Goal: Task Accomplishment & Management: Manage account settings

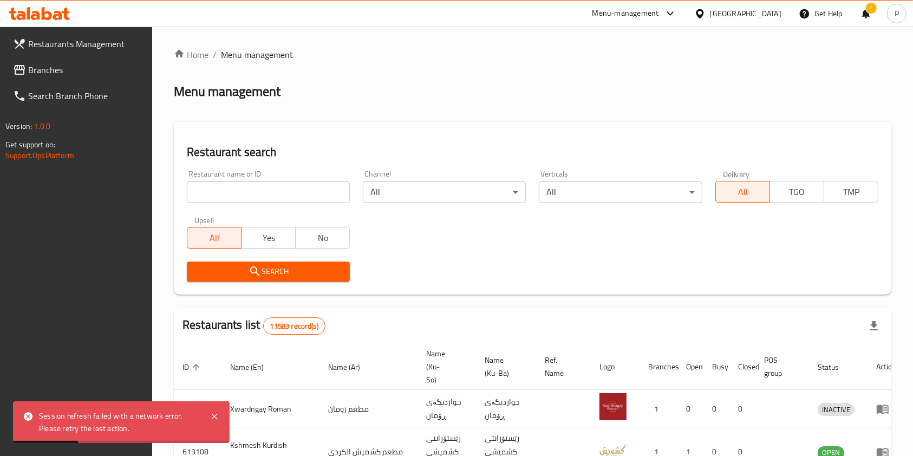
click at [234, 187] on input "search" at bounding box center [268, 192] width 163 height 22
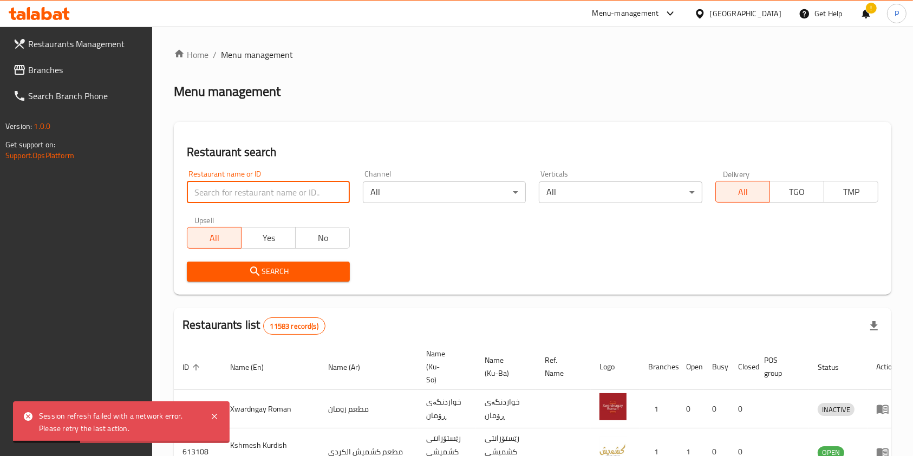
click at [251, 199] on input "search" at bounding box center [268, 192] width 163 height 22
type input "santa marina"
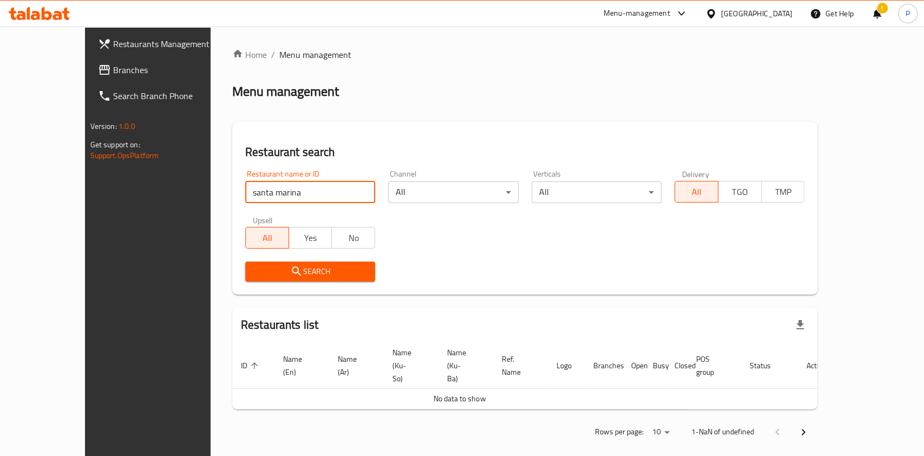
click at [272, 193] on input "santa marina" at bounding box center [310, 192] width 130 height 22
click button "Search" at bounding box center [310, 271] width 130 height 20
type input "santa marina pizza"
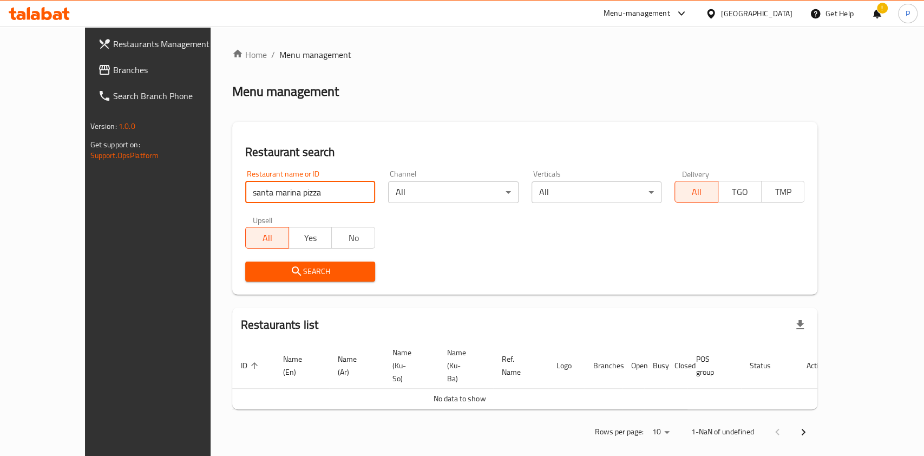
click button "Search" at bounding box center [310, 271] width 130 height 20
drag, startPoint x: 355, startPoint y: 193, endPoint x: 343, endPoint y: 195, distance: 12.1
click at [355, 193] on div "Restaurant name or ID santa marina pizza Restaurant name or ID" at bounding box center [310, 186] width 143 height 46
click at [339, 195] on input "santa marina pizza" at bounding box center [310, 192] width 130 height 22
click at [47, 15] on icon at bounding box center [39, 13] width 61 height 13
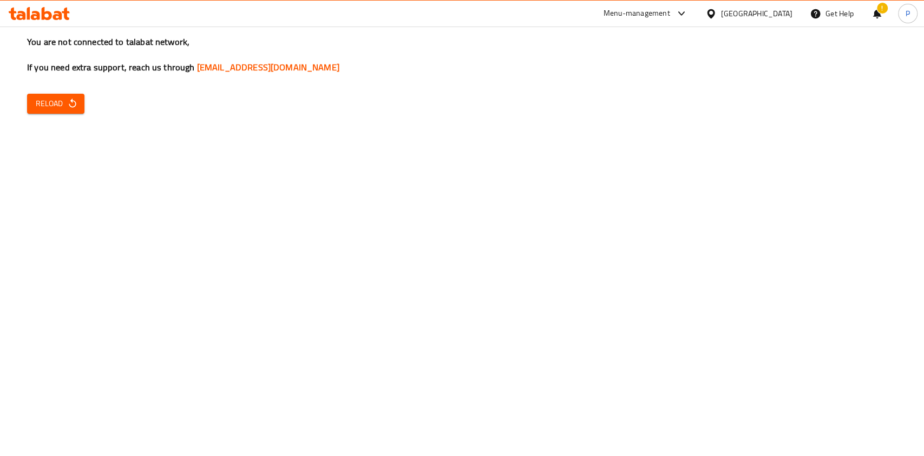
click at [44, 107] on span "Reload" at bounding box center [56, 104] width 40 height 14
click at [55, 101] on span "Reload" at bounding box center [56, 104] width 40 height 14
click at [54, 110] on button "Reload" at bounding box center [55, 104] width 57 height 20
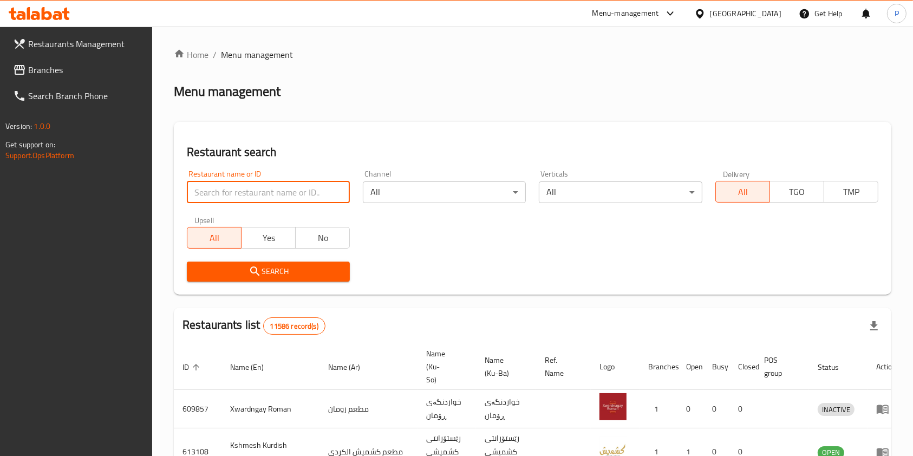
click at [246, 191] on input "search" at bounding box center [268, 192] width 163 height 22
type input "santa marina"
click at [296, 290] on div "Restaurant search Restaurant name or ID santa marina Restaurant name or ID Chan…" at bounding box center [532, 208] width 717 height 173
click at [297, 277] on span "Search" at bounding box center [268, 272] width 146 height 14
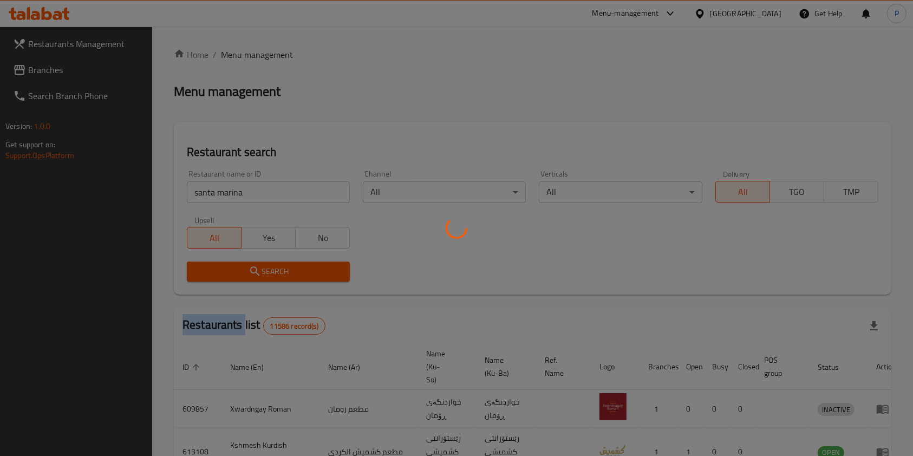
click at [297, 277] on div at bounding box center [456, 228] width 913 height 456
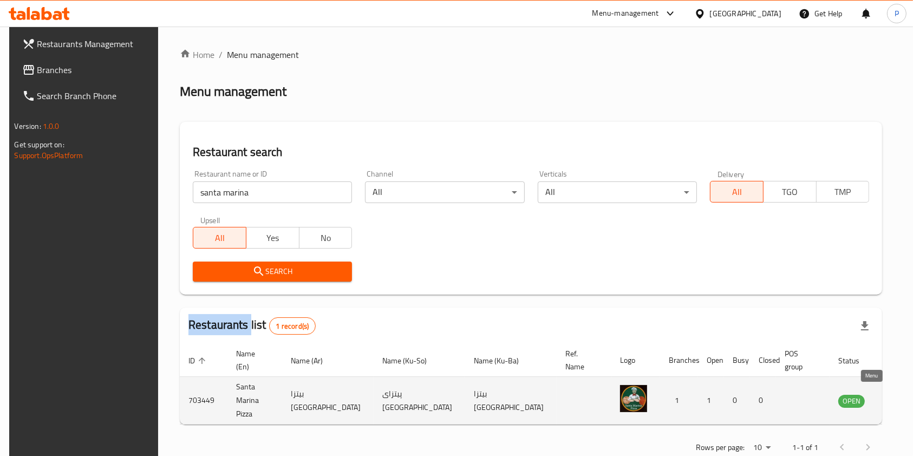
click at [895, 401] on icon "enhanced table" at bounding box center [901, 400] width 13 height 13
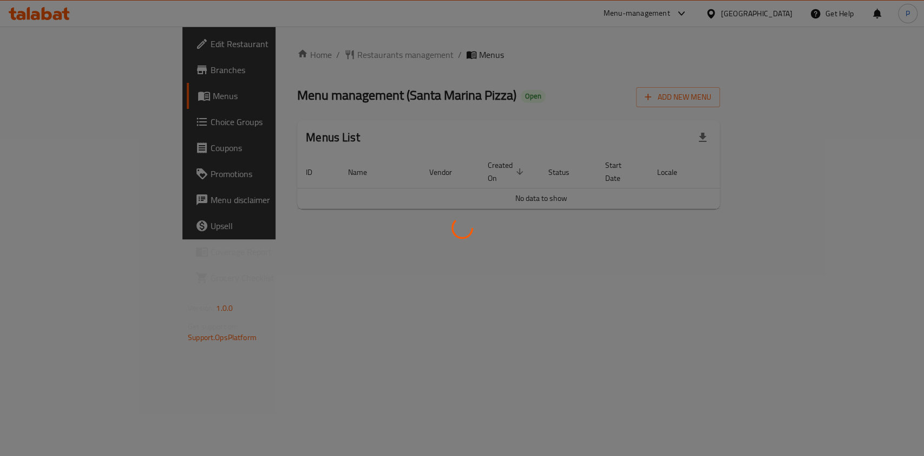
click at [550, 224] on div at bounding box center [462, 228] width 924 height 456
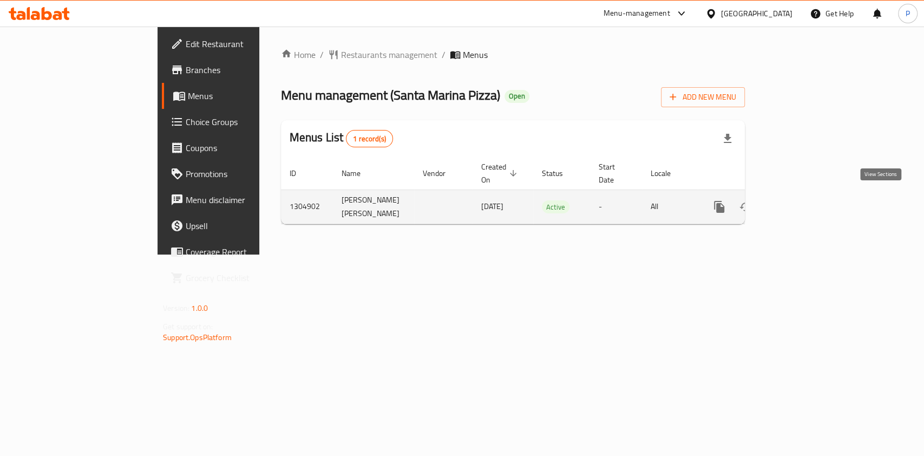
click at [804, 200] on icon "enhanced table" at bounding box center [797, 206] width 13 height 13
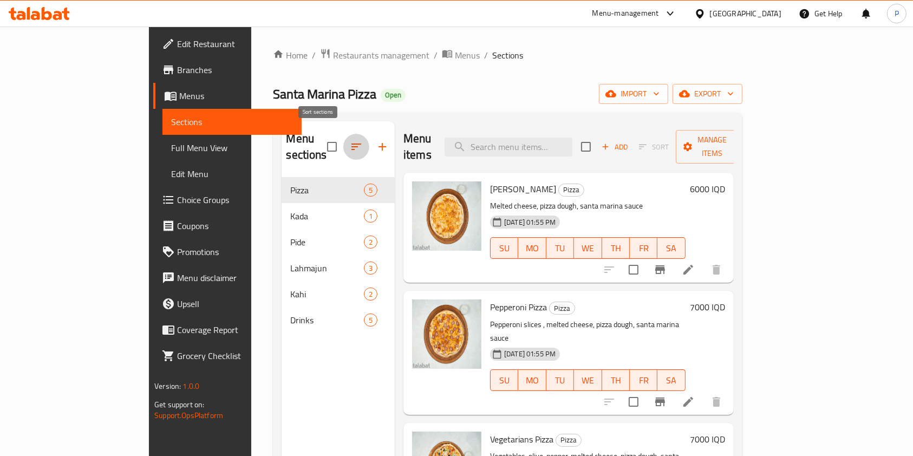
click at [350, 140] on icon "button" at bounding box center [356, 146] width 13 height 13
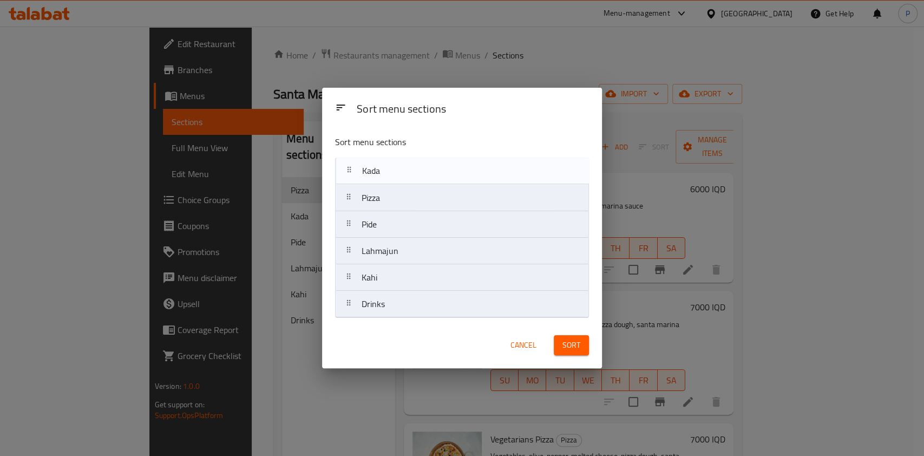
drag, startPoint x: 385, startPoint y: 206, endPoint x: 386, endPoint y: 175, distance: 31.4
click at [386, 175] on nav "Pizza Kada Pide Lahmajun Kahi Drinks" at bounding box center [462, 238] width 254 height 160
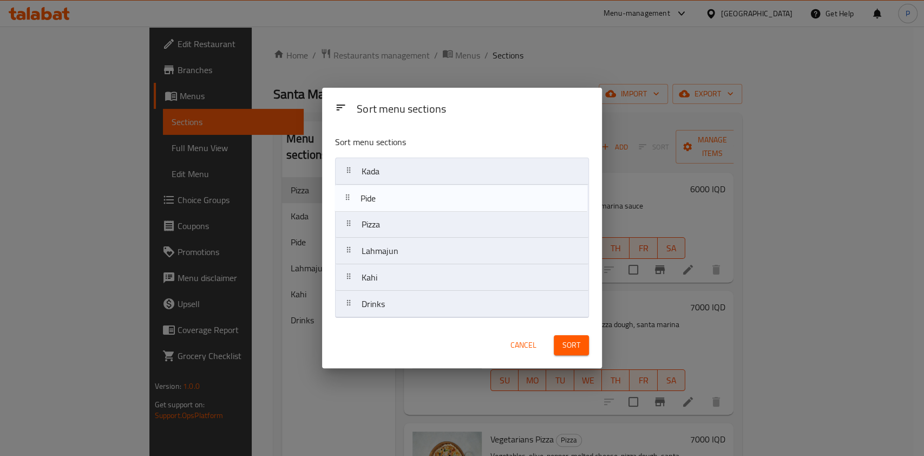
click at [366, 193] on nav "Kada Pizza Pide Lahmajun Kahi Drinks" at bounding box center [462, 238] width 254 height 160
click at [379, 217] on nav "Kada Pide Pizza Lahmajun Kahi Drinks" at bounding box center [462, 238] width 254 height 160
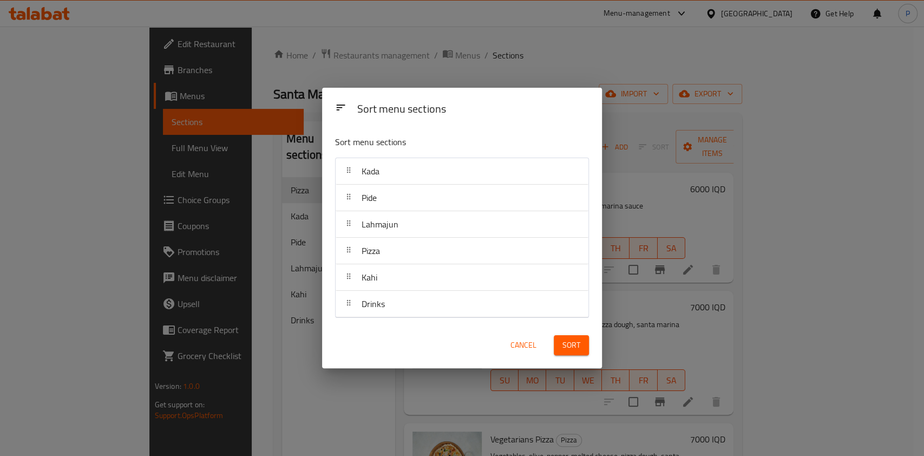
click at [569, 340] on span "Sort" at bounding box center [571, 345] width 18 height 14
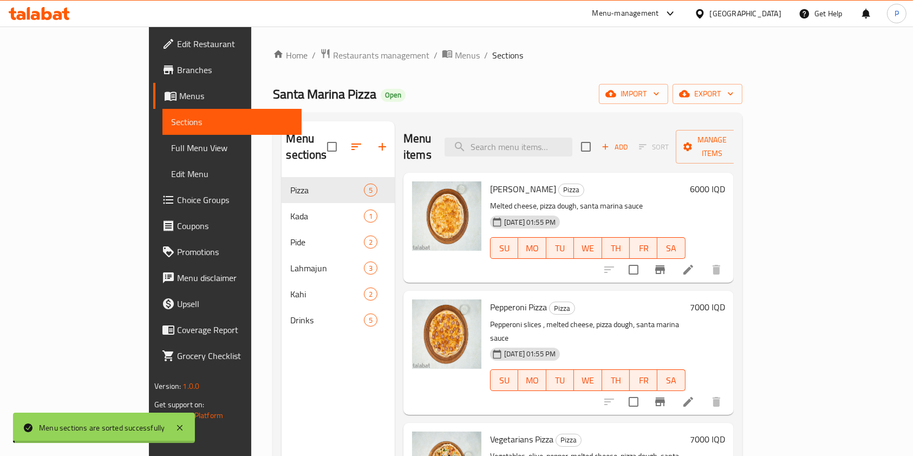
drag, startPoint x: 569, startPoint y: 340, endPoint x: 640, endPoint y: 223, distance: 137.5
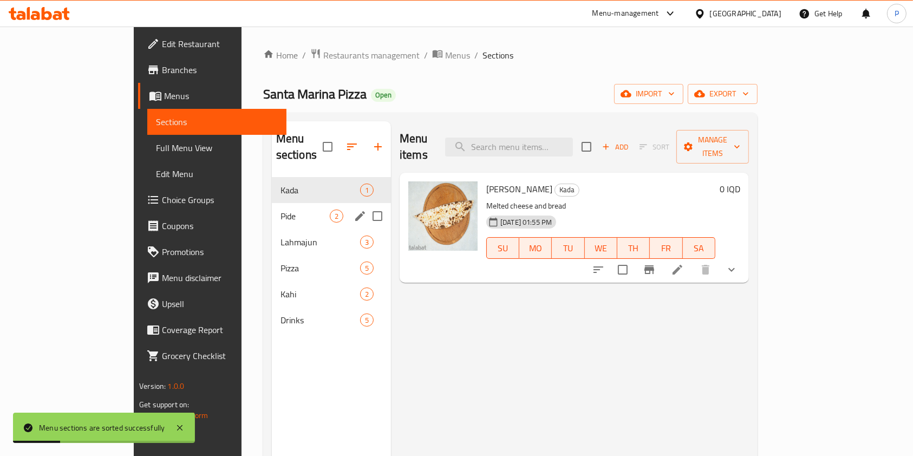
click at [272, 203] on div "Pide 2" at bounding box center [331, 216] width 119 height 26
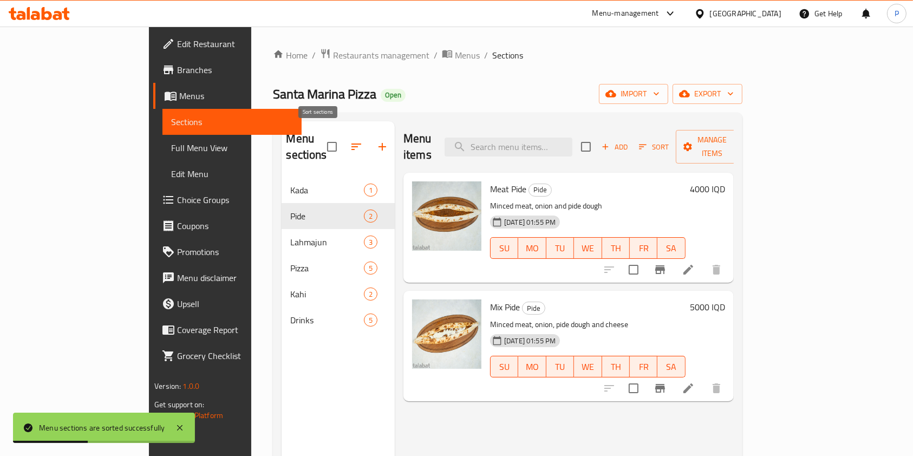
click at [351, 143] on icon "button" at bounding box center [356, 146] width 10 height 6
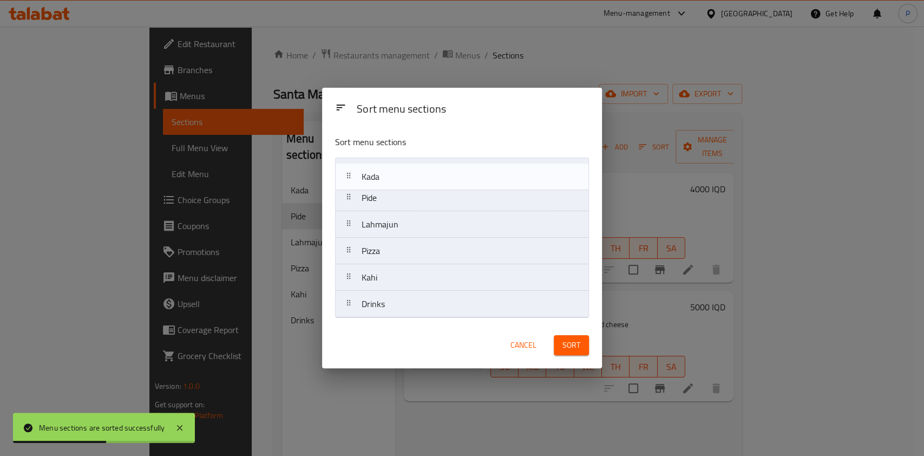
drag, startPoint x: 351, startPoint y: 178, endPoint x: 346, endPoint y: 205, distance: 27.0
click at [346, 205] on nav "Kada Pide Lahmajun Pizza Kahi Drinks" at bounding box center [462, 238] width 254 height 160
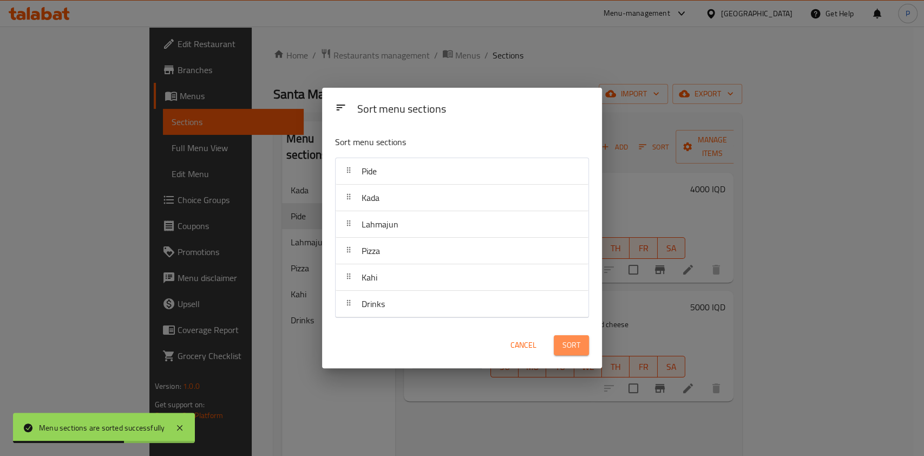
click at [567, 349] on span "Sort" at bounding box center [571, 345] width 18 height 14
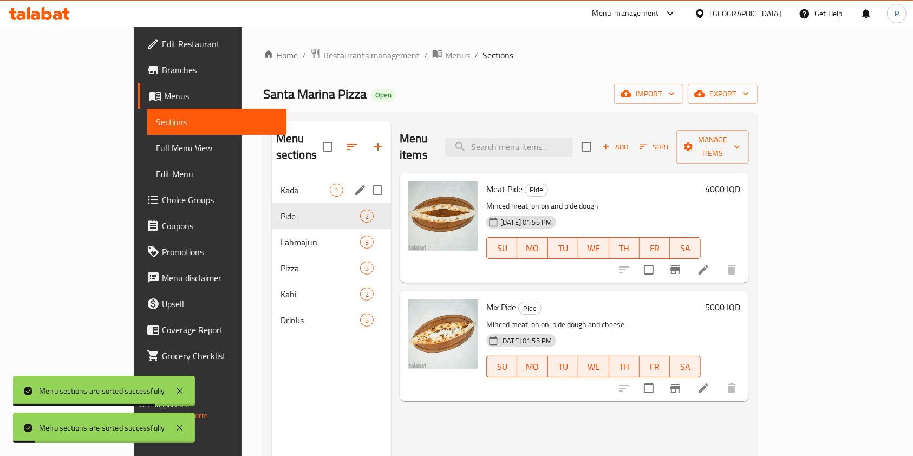
click at [272, 180] on div "Kada 1" at bounding box center [331, 190] width 119 height 26
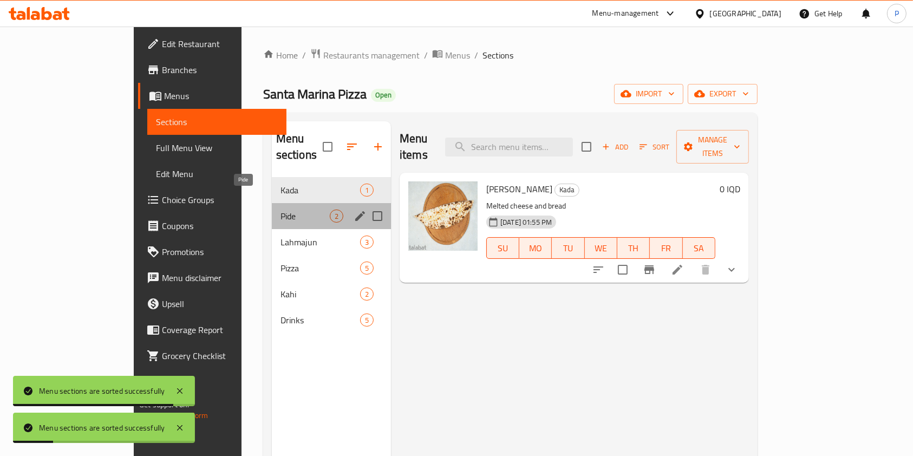
click at [280, 209] on span "Pide" at bounding box center [304, 215] width 49 height 13
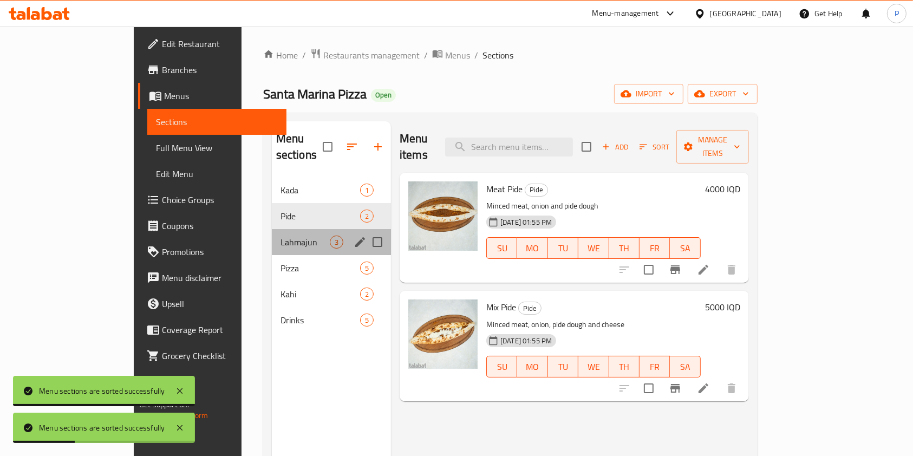
click at [272, 229] on div "Lahmajun 3" at bounding box center [331, 242] width 119 height 26
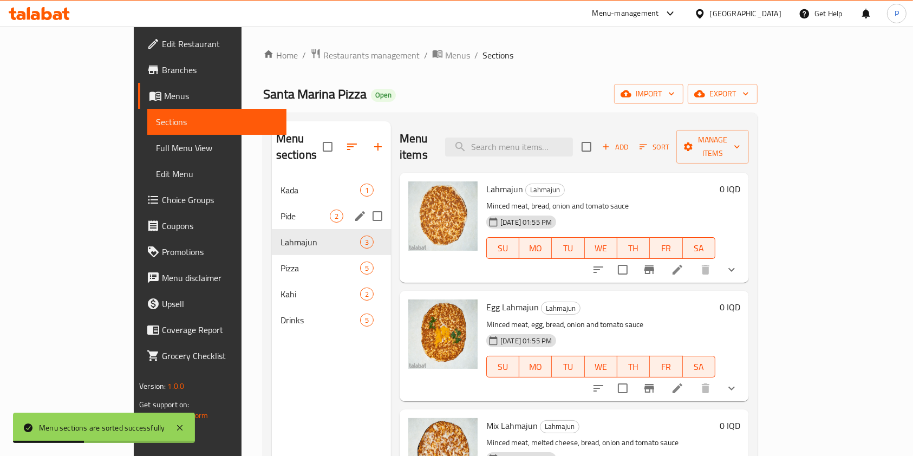
click at [272, 203] on div "Pide 2" at bounding box center [331, 216] width 119 height 26
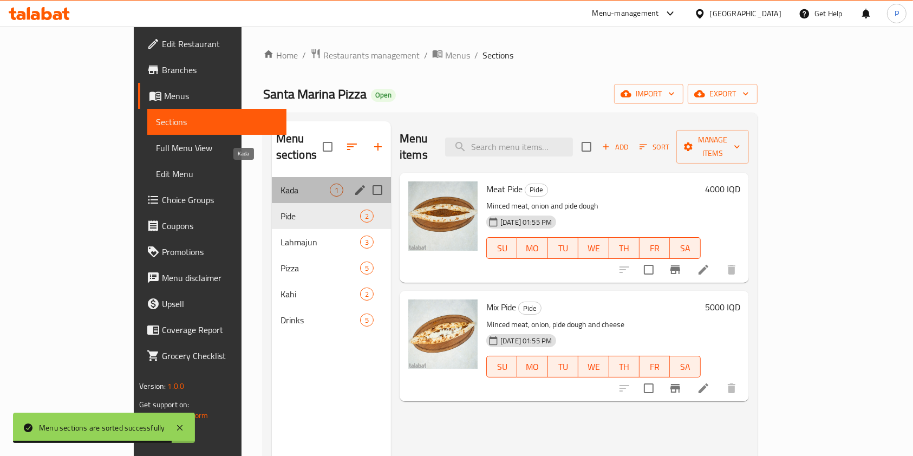
click at [280, 183] on span "Kada" at bounding box center [304, 189] width 49 height 13
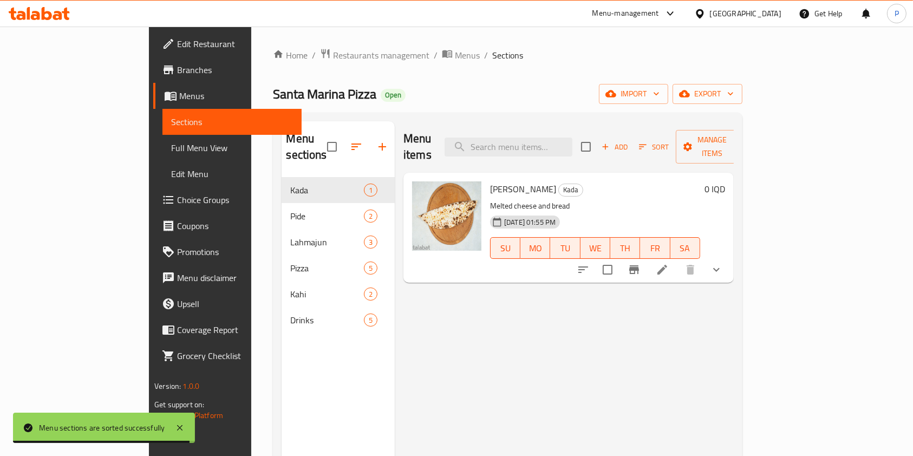
click at [350, 140] on icon "button" at bounding box center [356, 146] width 13 height 13
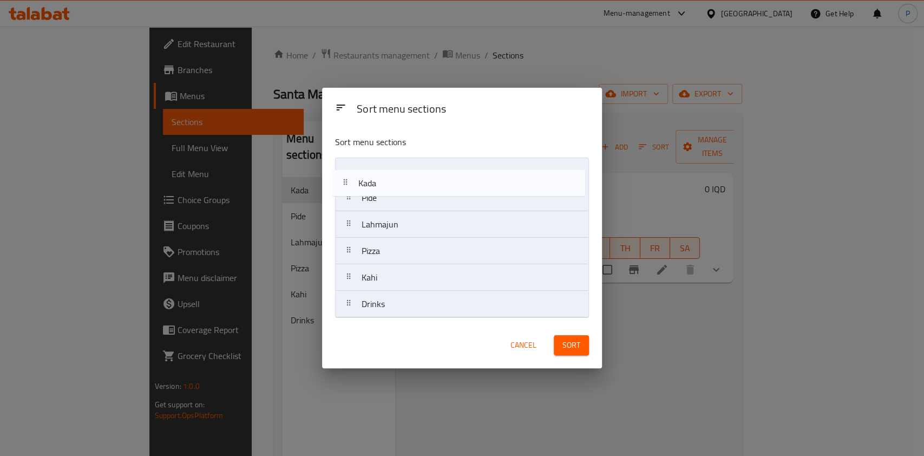
drag, startPoint x: 375, startPoint y: 162, endPoint x: 368, endPoint y: 187, distance: 25.7
click at [368, 187] on nav "Kada Pide Lahmajun Pizza Kahi Drinks" at bounding box center [462, 238] width 254 height 160
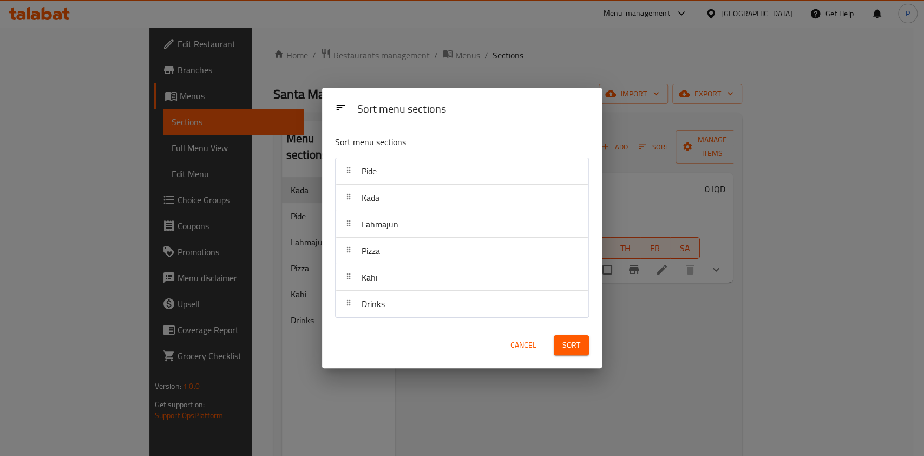
click at [582, 337] on button "Sort" at bounding box center [571, 345] width 35 height 20
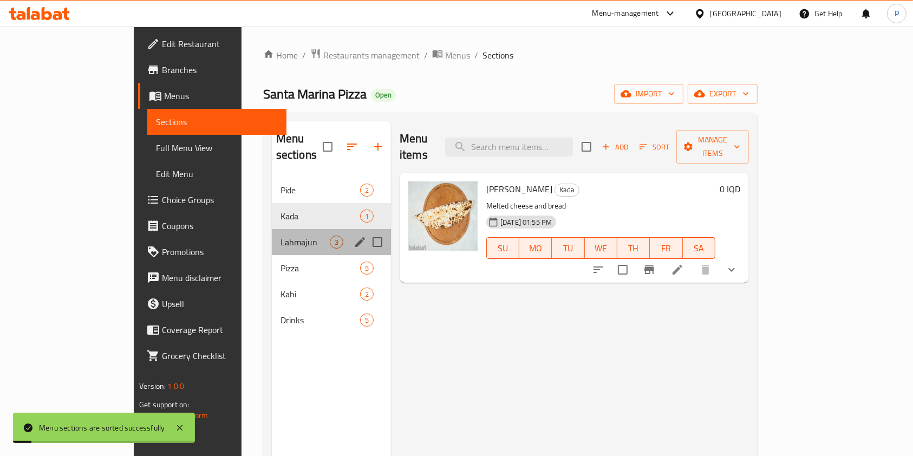
click at [272, 235] on div "Lahmajun 3" at bounding box center [331, 242] width 119 height 26
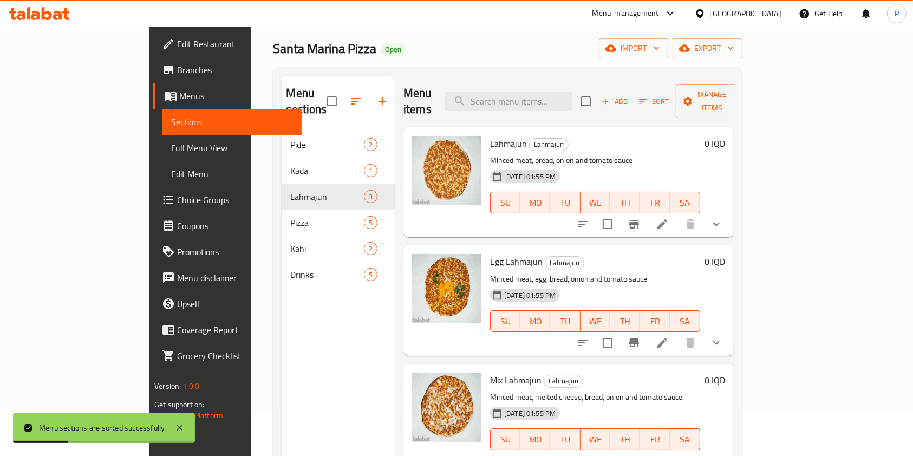
scroll to position [44, 0]
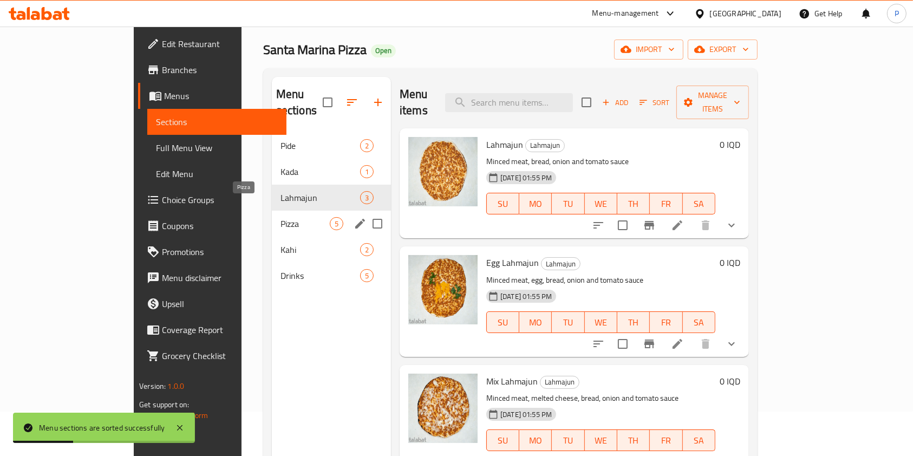
click at [280, 217] on span "Pizza" at bounding box center [304, 223] width 49 height 13
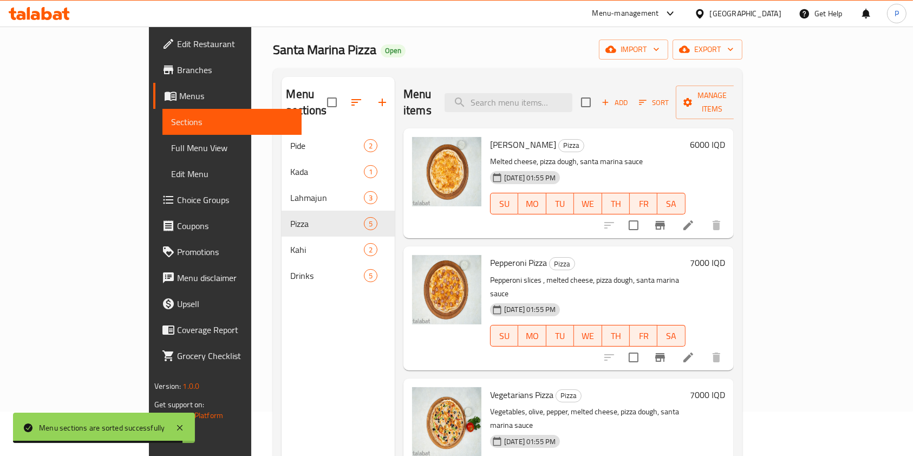
click at [668, 96] on span "Sort" at bounding box center [654, 102] width 30 height 12
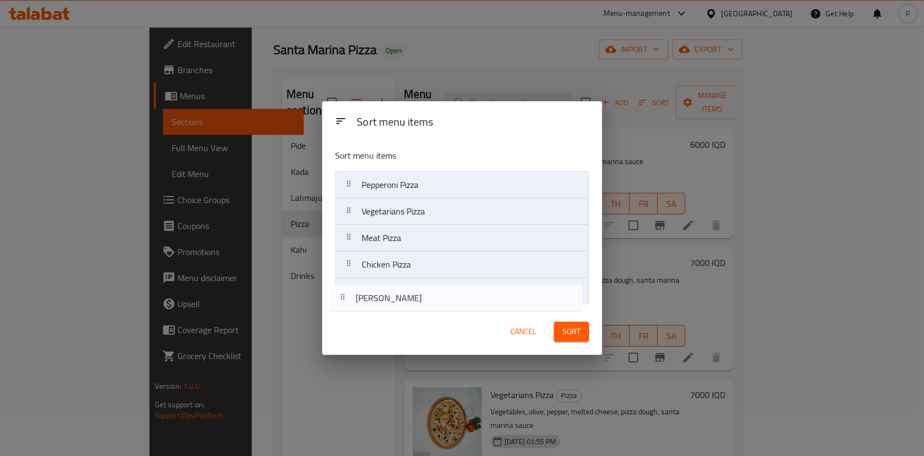
drag, startPoint x: 471, startPoint y: 184, endPoint x: 465, endPoint y: 307, distance: 123.0
click at [465, 307] on div "Sort menu items Margherita Pizza Pepperoni Pizza Vegetarians Pizza Meat Pizza C…" at bounding box center [462, 224] width 280 height 169
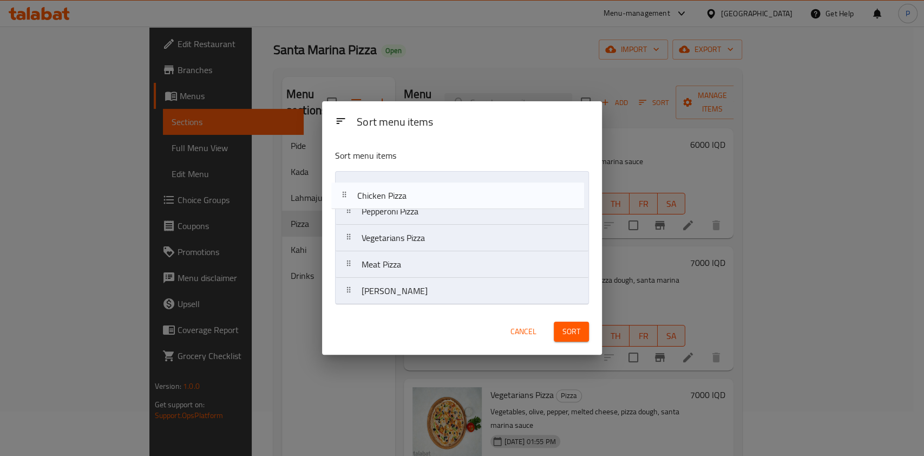
click at [451, 188] on nav "Pepperoni Pizza Vegetarians Pizza Meat Pizza Chicken Pizza Margherita Pizza" at bounding box center [462, 238] width 254 height 134
drag, startPoint x: 439, startPoint y: 264, endPoint x: 435, endPoint y: 206, distance: 58.6
click at [435, 206] on nav "Chicken Pizza Pepperoni Pizza Vegetarians Pizza Meat Pizza Margherita Pizza" at bounding box center [462, 238] width 254 height 134
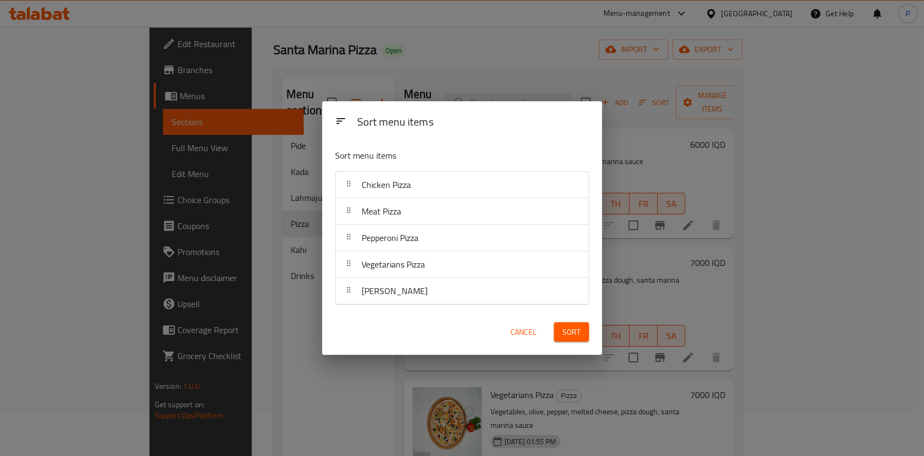
click at [569, 325] on span "Sort" at bounding box center [571, 332] width 18 height 14
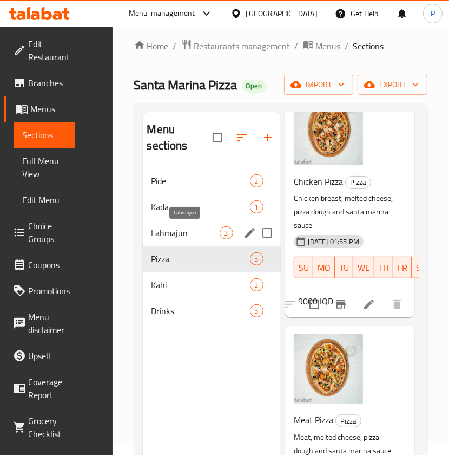
scroll to position [9, 0]
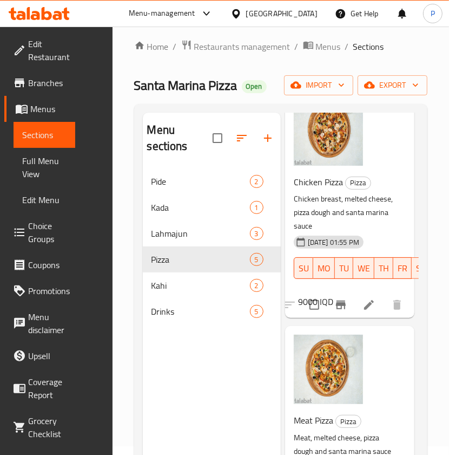
click at [125, 165] on div "Home / Restaurants management / Menus / Sections Santa Marina Pizza Open import…" at bounding box center [281, 308] width 337 height 580
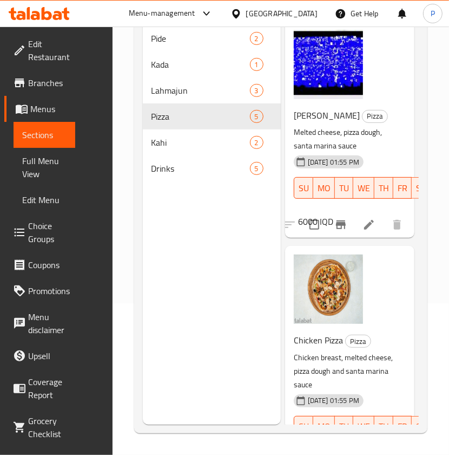
scroll to position [0, 0]
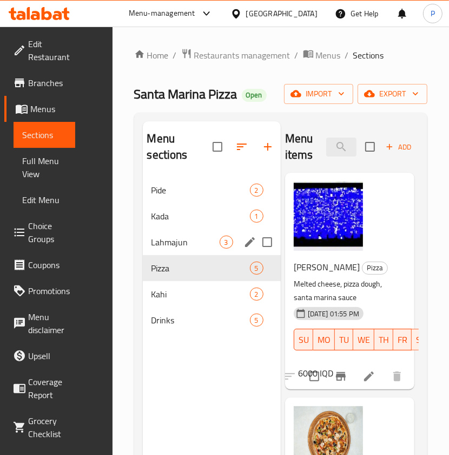
click at [222, 243] on span "3" at bounding box center [226, 242] width 12 height 10
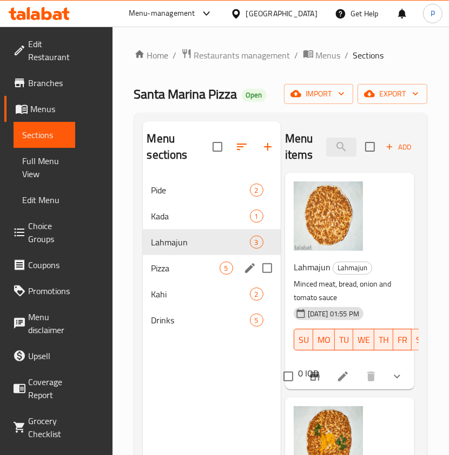
click at [204, 279] on div "Pizza 5" at bounding box center [212, 268] width 138 height 26
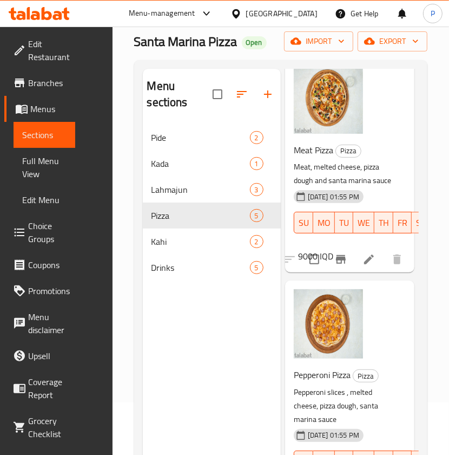
scroll to position [528, 4]
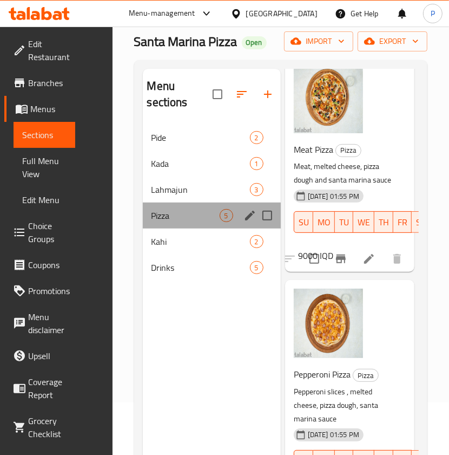
click at [163, 205] on div "Pizza 5" at bounding box center [212, 215] width 138 height 26
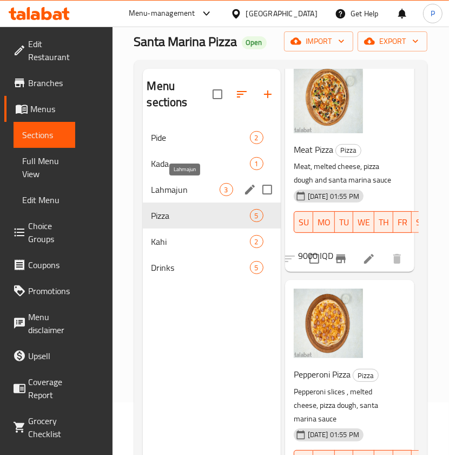
click at [176, 194] on span "Lahmajun" at bounding box center [186, 189] width 68 height 13
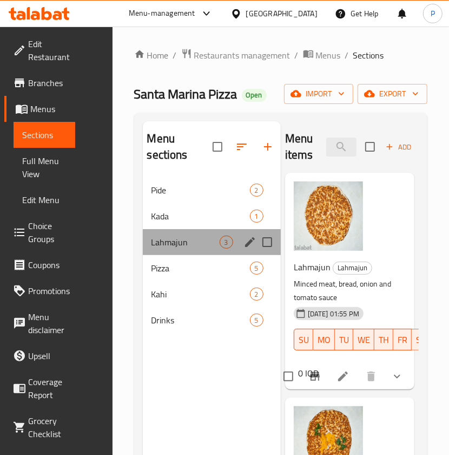
click at [184, 232] on div "Lahmajun 3" at bounding box center [212, 242] width 138 height 26
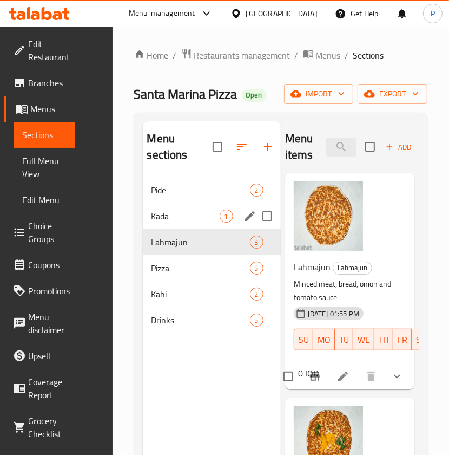
click at [179, 224] on div "Kada 1" at bounding box center [212, 216] width 138 height 26
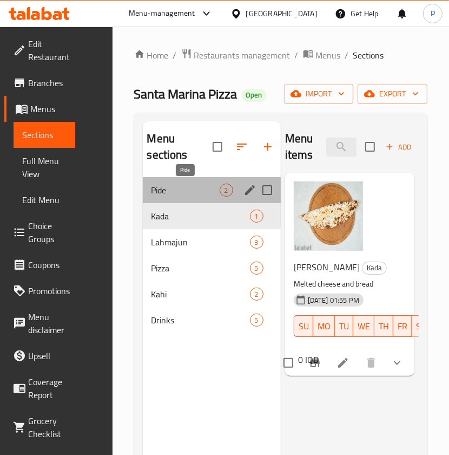
click at [173, 184] on span "Pide" at bounding box center [186, 189] width 68 height 13
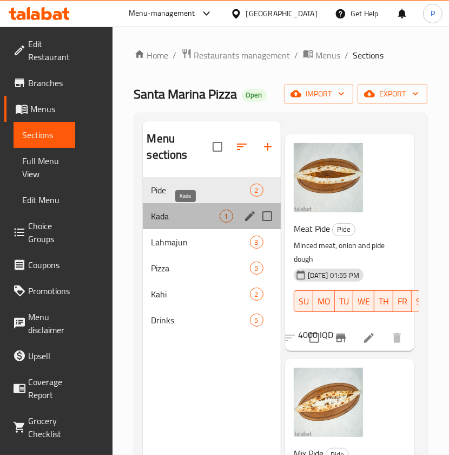
click at [156, 214] on span "Kada" at bounding box center [186, 215] width 68 height 13
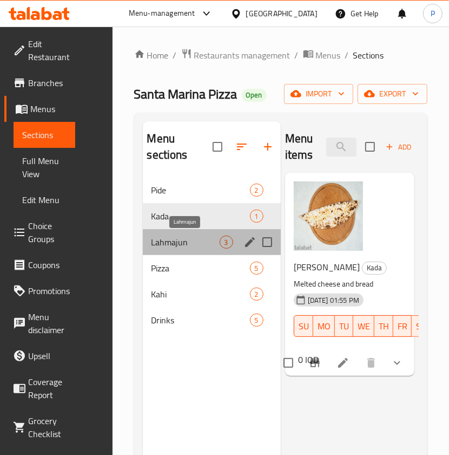
click at [175, 246] on span "Lahmajun" at bounding box center [186, 241] width 68 height 13
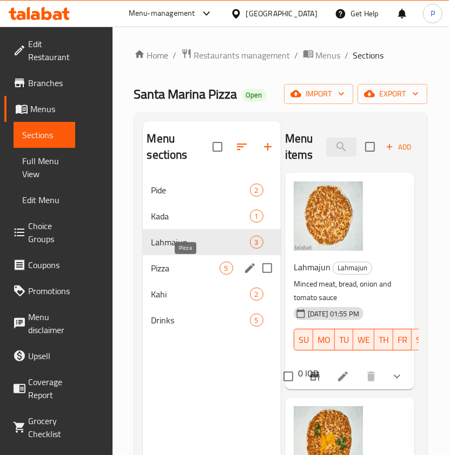
click at [183, 271] on span "Pizza" at bounding box center [186, 267] width 68 height 13
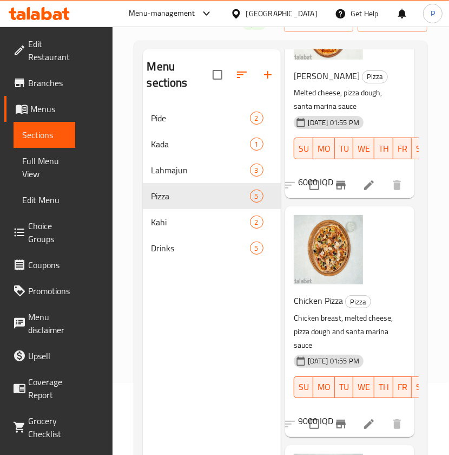
scroll to position [120, 4]
click at [191, 215] on span "Kahi" at bounding box center [186, 221] width 68 height 13
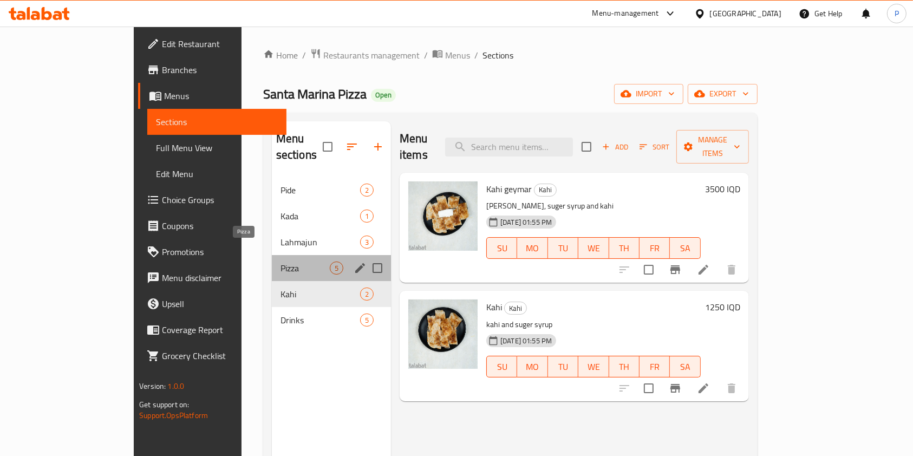
click at [280, 261] on span "Pizza" at bounding box center [304, 267] width 49 height 13
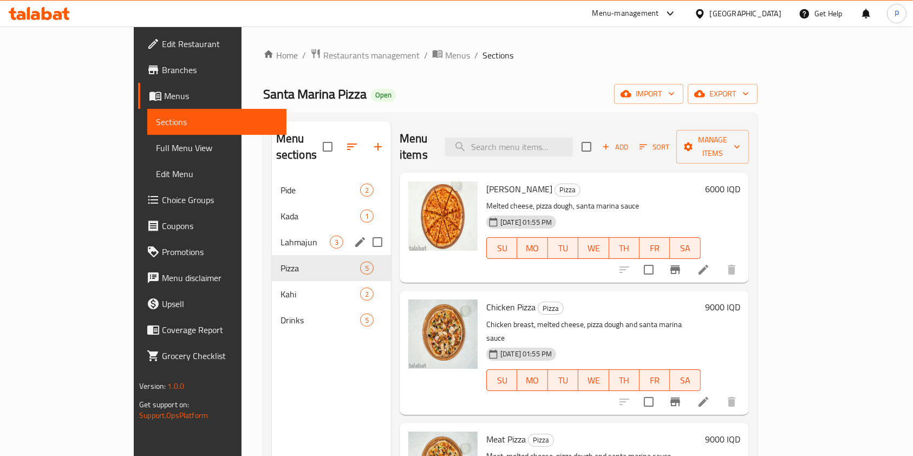
click at [280, 235] on span "Lahmajun" at bounding box center [304, 241] width 49 height 13
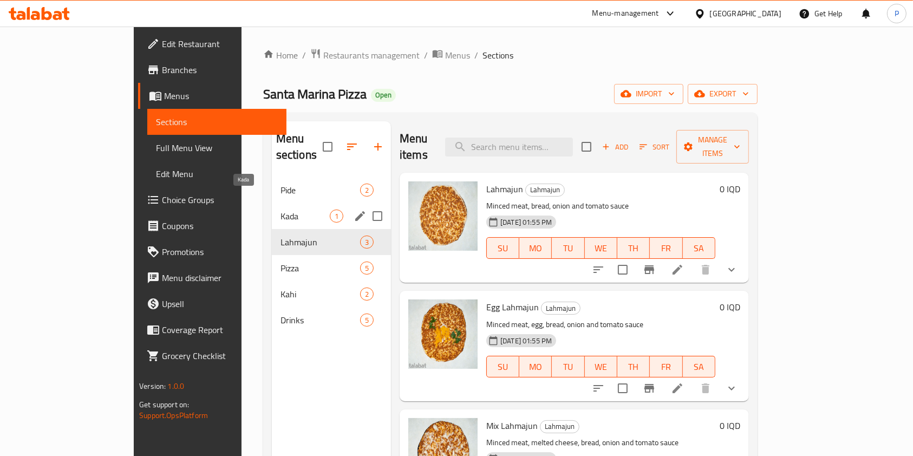
click at [280, 209] on span "Kada" at bounding box center [304, 215] width 49 height 13
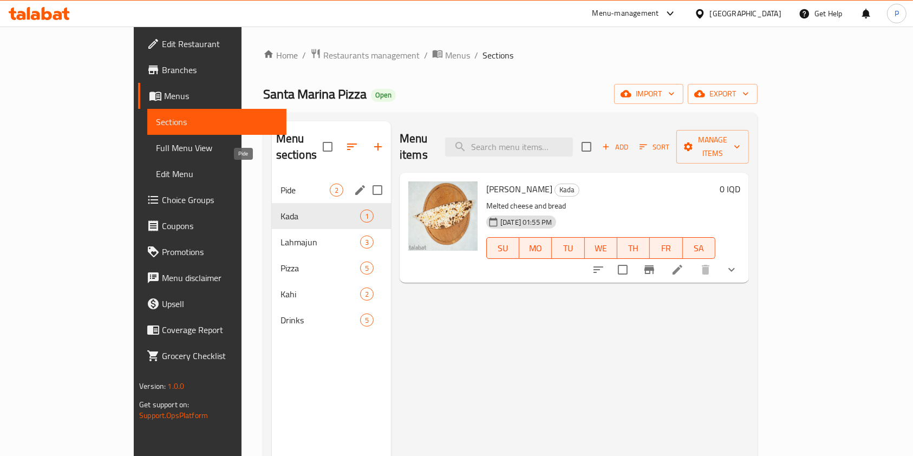
click at [280, 183] on span "Pide" at bounding box center [304, 189] width 49 height 13
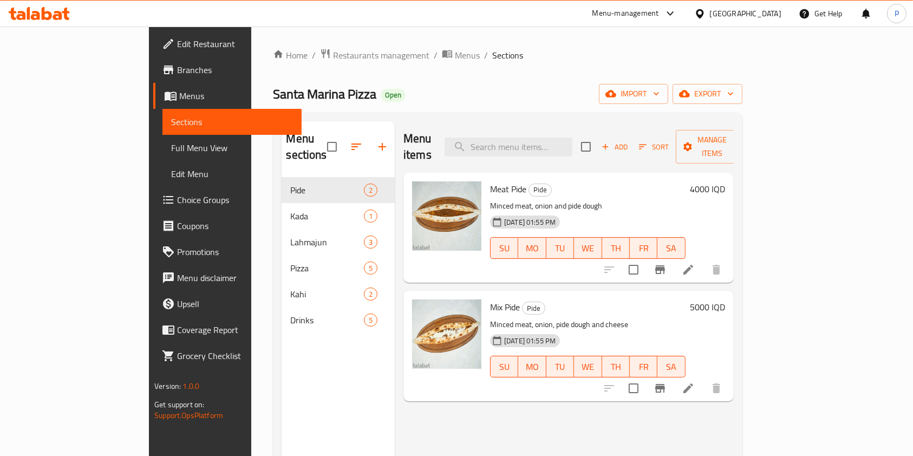
click at [269, 46] on div "Home / Restaurants management / Menus / Sections Santa Marina Pizza Open import…" at bounding box center [507, 317] width 512 height 581
click at [333, 49] on span "Restaurants management" at bounding box center [381, 55] width 96 height 13
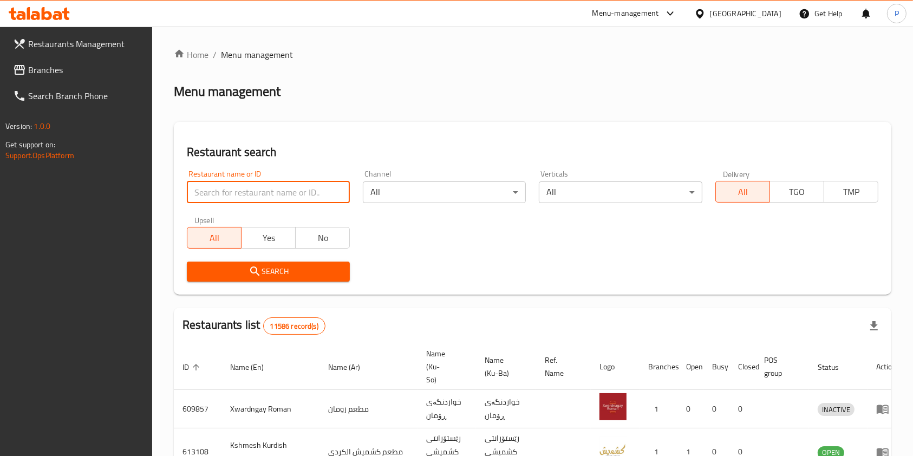
click at [293, 188] on input "search" at bounding box center [268, 192] width 163 height 22
type input "santa marina"
click button "Search" at bounding box center [268, 271] width 163 height 20
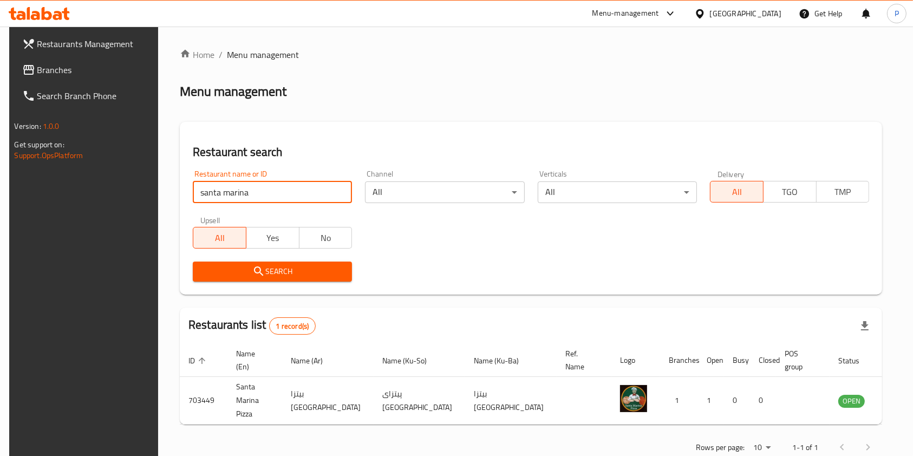
scroll to position [17, 0]
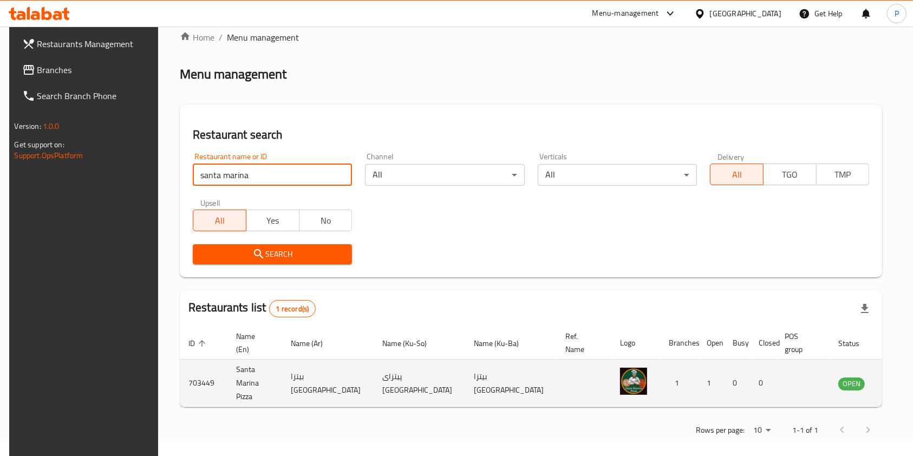
click at [895, 381] on icon "enhanced table" at bounding box center [901, 383] width 12 height 9
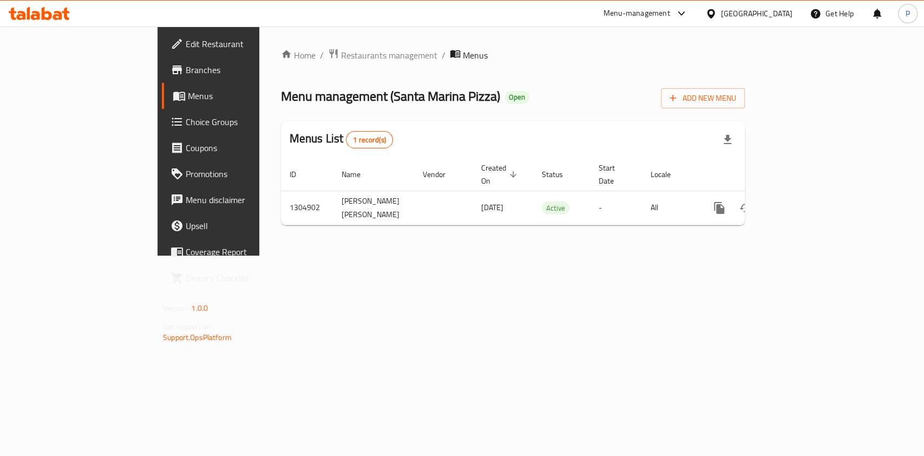
click at [186, 44] on span "Edit Restaurant" at bounding box center [244, 43] width 117 height 13
